Goal: Task Accomplishment & Management: Complete application form

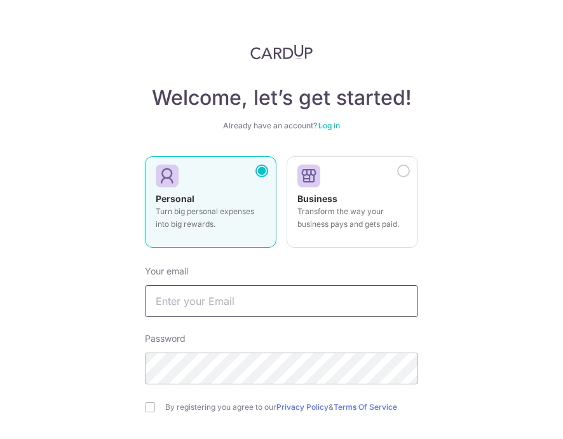
click at [165, 301] on input "text" at bounding box center [281, 301] width 273 height 32
type input "[PERSON_NAME][EMAIL_ADDRESS][DOMAIN_NAME]"
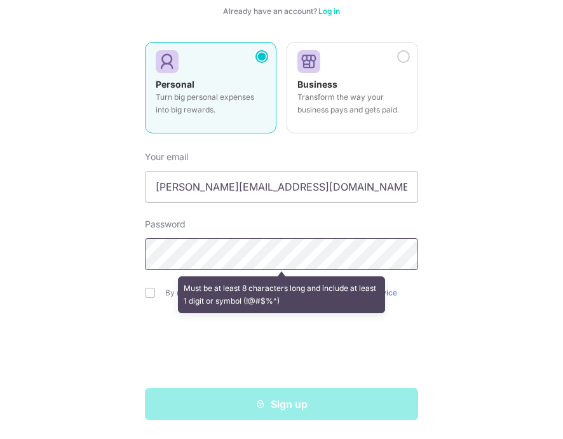
scroll to position [112, 0]
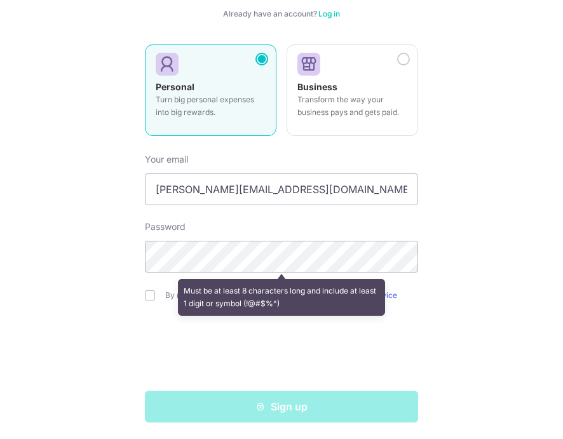
click at [422, 348] on div "Welcome, let’s get started! Already have an account? Log in Personal Turn big p…" at bounding box center [281, 219] width 563 height 439
click at [145, 338] on div at bounding box center [281, 351] width 273 height 50
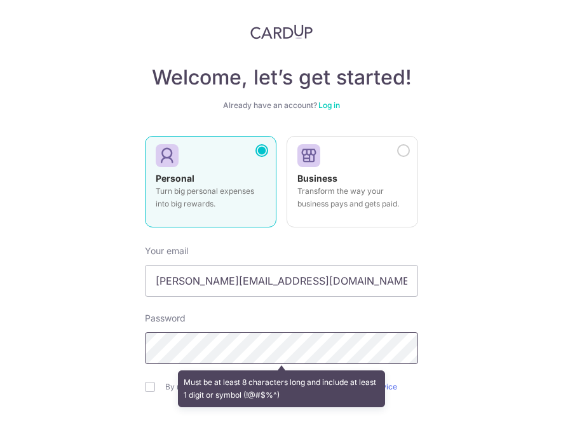
scroll to position [114, 0]
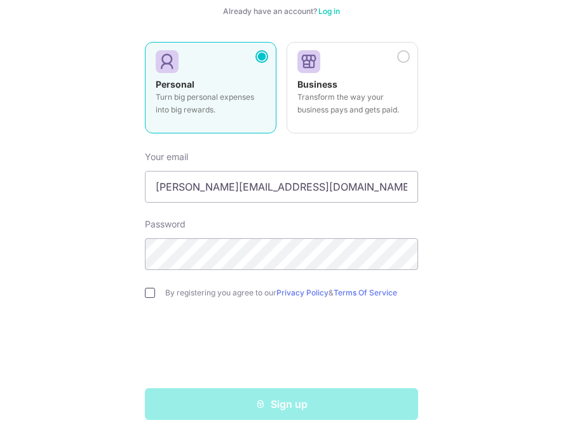
click at [150, 289] on input "checkbox" at bounding box center [150, 293] width 10 height 10
checkbox input "true"
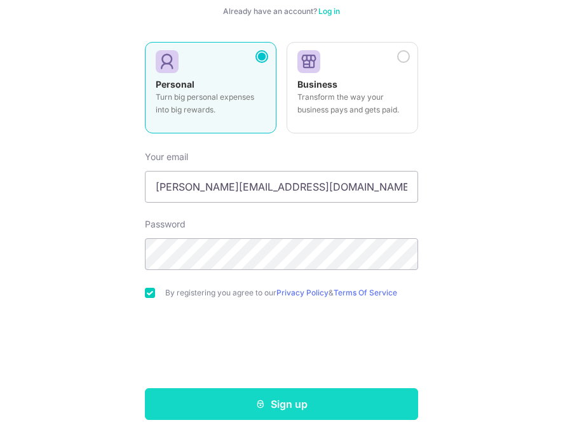
click at [240, 393] on button "Sign up" at bounding box center [281, 404] width 273 height 32
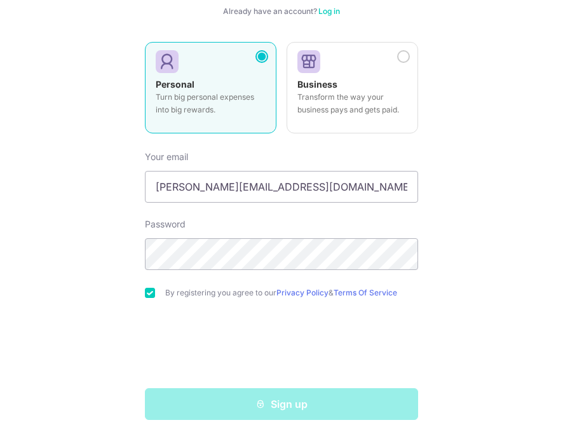
click at [281, 411] on div "Sign up" at bounding box center [281, 404] width 289 height 32
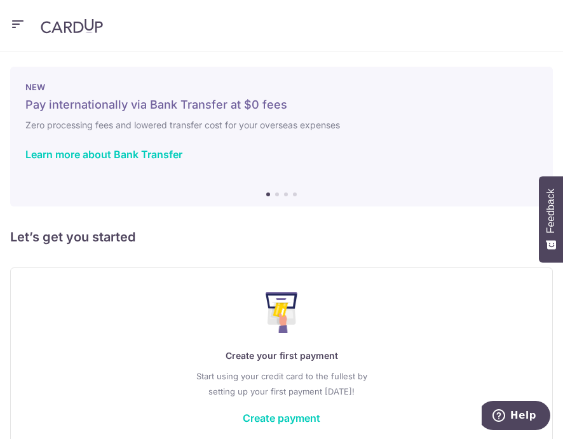
click at [276, 193] on ol at bounding box center [281, 195] width 31 height 4
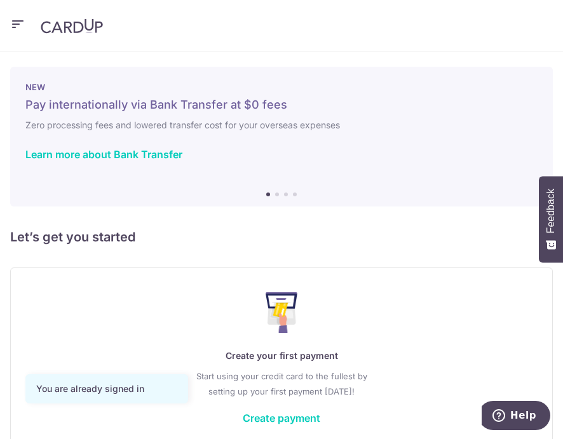
scroll to position [68, 0]
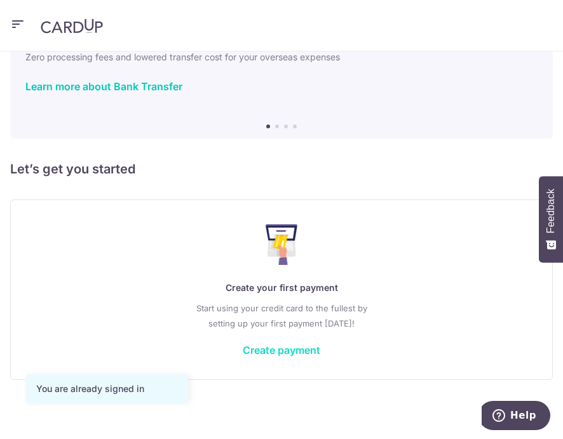
click at [277, 352] on link "Create payment" at bounding box center [282, 350] width 78 height 13
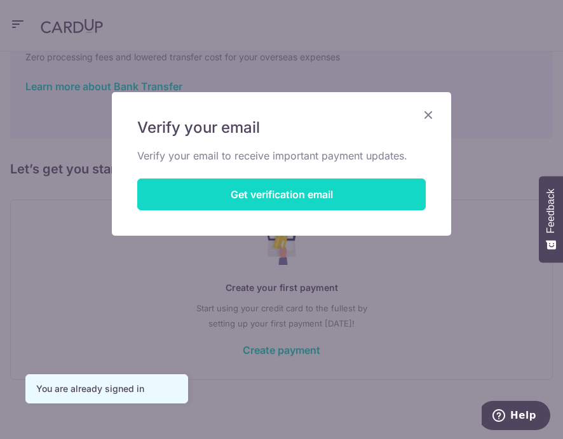
click at [304, 196] on button "Get verification email" at bounding box center [281, 195] width 289 height 32
